Goal: Task Accomplishment & Management: Use online tool/utility

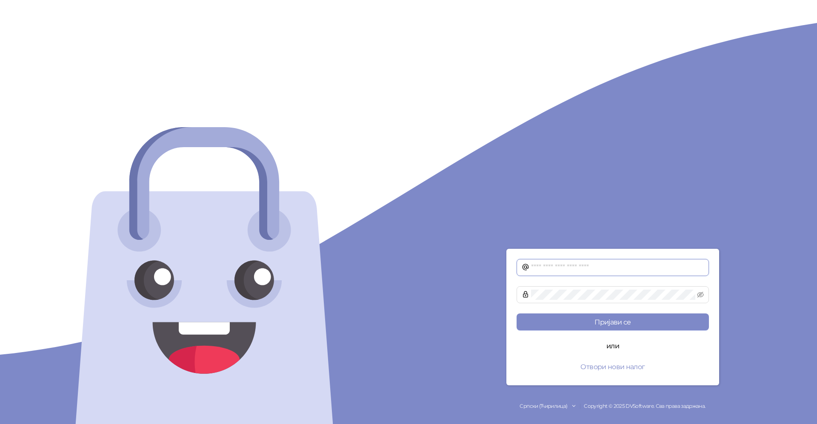
click at [542, 270] on input "text" at bounding box center [617, 267] width 173 height 10
type input "**********"
click at [629, 320] on button "Пријави се" at bounding box center [612, 321] width 192 height 17
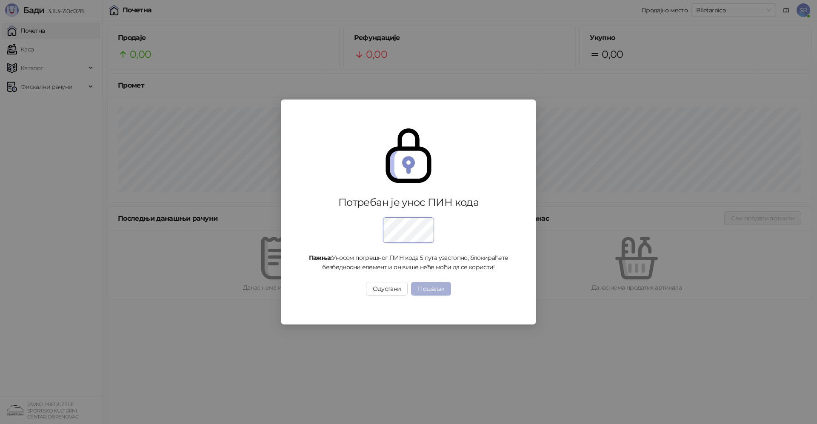
click at [431, 287] on button "Пошаљи" at bounding box center [431, 289] width 40 height 14
